Goal: Task Accomplishment & Management: Use online tool/utility

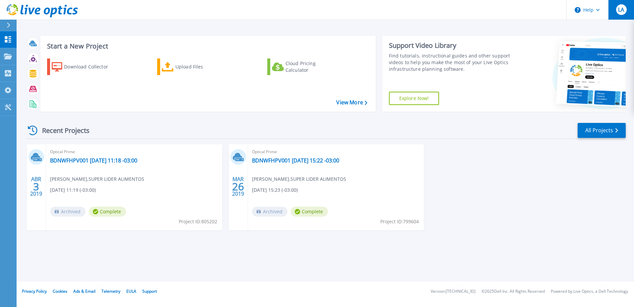
click at [621, 9] on span "LA" at bounding box center [621, 9] width 6 height 5
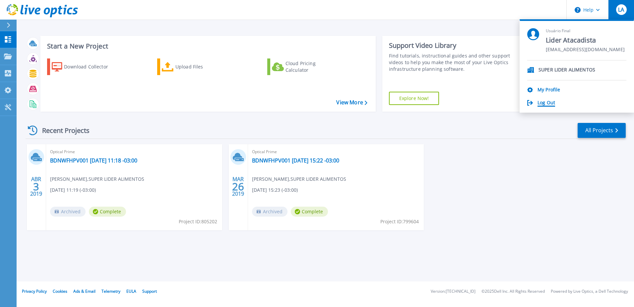
click at [545, 103] on link "Log Out" at bounding box center [547, 103] width 18 height 6
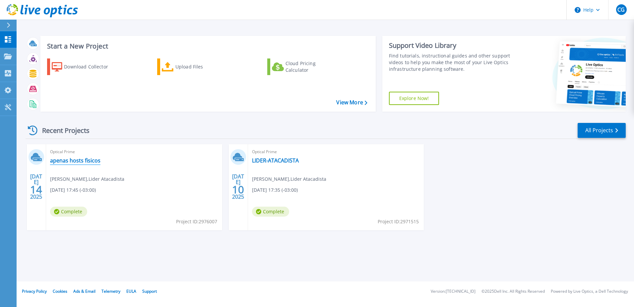
click at [78, 158] on link "apenas hosts fisicos" at bounding box center [75, 160] width 50 height 7
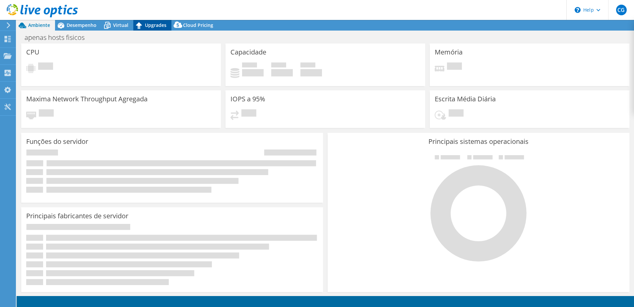
select select "USD"
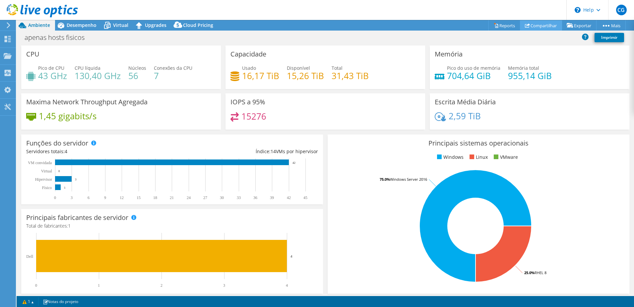
click at [537, 25] on link "Compartilhar" at bounding box center [541, 25] width 42 height 10
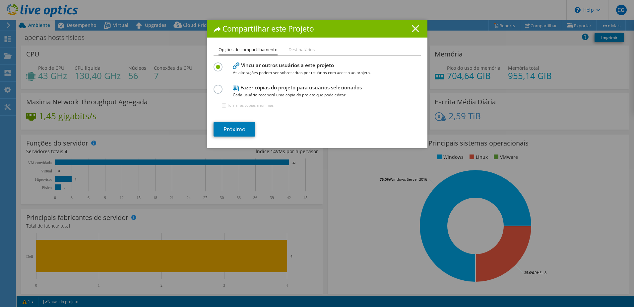
click at [412, 28] on icon at bounding box center [415, 28] width 7 height 7
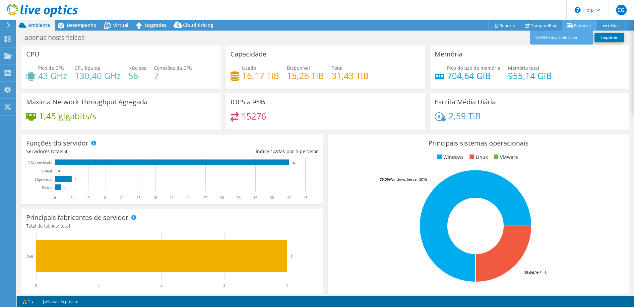
click at [574, 25] on link "Exportar" at bounding box center [579, 25] width 35 height 10
click at [614, 37] on link "Imprimir" at bounding box center [610, 37] width 30 height 9
click at [80, 26] on span "Desempenho" at bounding box center [82, 25] width 30 height 6
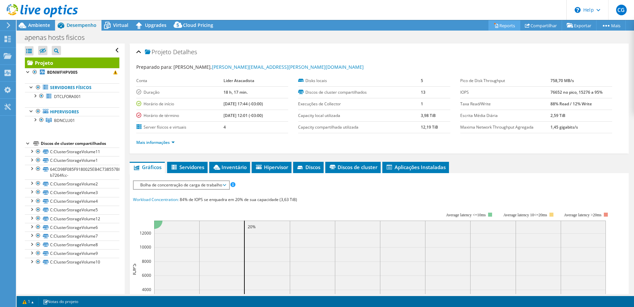
click at [501, 22] on link "Reports" at bounding box center [505, 25] width 32 height 10
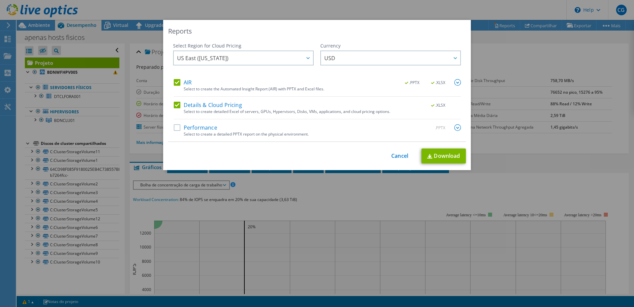
click at [199, 125] on label "Performance" at bounding box center [195, 127] width 43 height 7
click at [0, 0] on input "Performance" at bounding box center [0, 0] width 0 height 0
click at [395, 159] on div "This process may take a while, please wait... Cancel Download" at bounding box center [317, 155] width 298 height 15
click at [396, 153] on link "Cancel" at bounding box center [399, 156] width 17 height 6
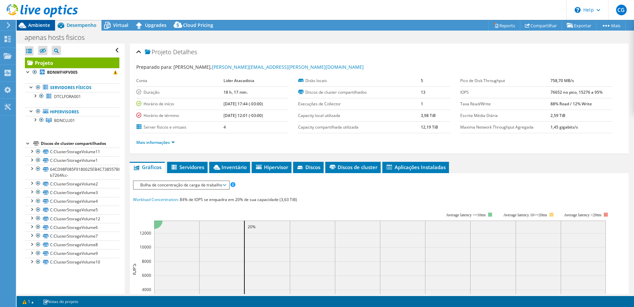
click at [41, 25] on span "Ambiente" at bounding box center [39, 25] width 22 height 6
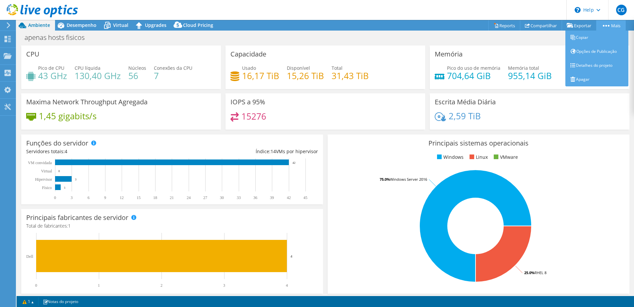
click at [605, 21] on link "Mais" at bounding box center [612, 25] width 30 height 10
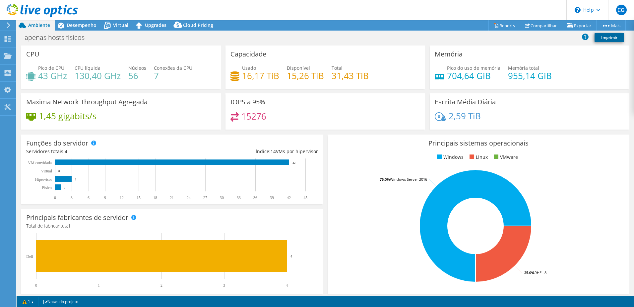
click at [606, 34] on link "Imprimir" at bounding box center [610, 37] width 30 height 9
